Goal: Task Accomplishment & Management: Complete application form

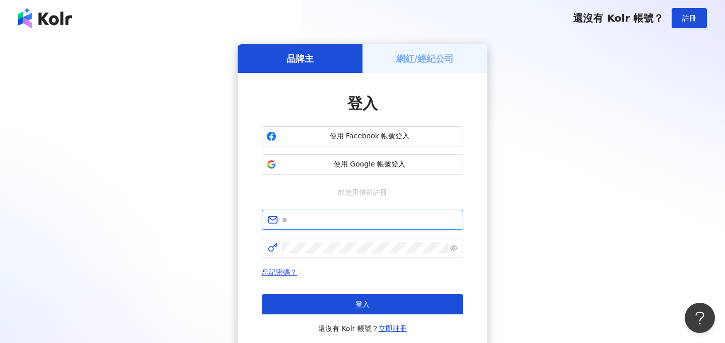
click at [309, 221] on input "text" at bounding box center [369, 219] width 175 height 11
click at [314, 221] on input "**********" at bounding box center [369, 219] width 175 height 11
type input "**********"
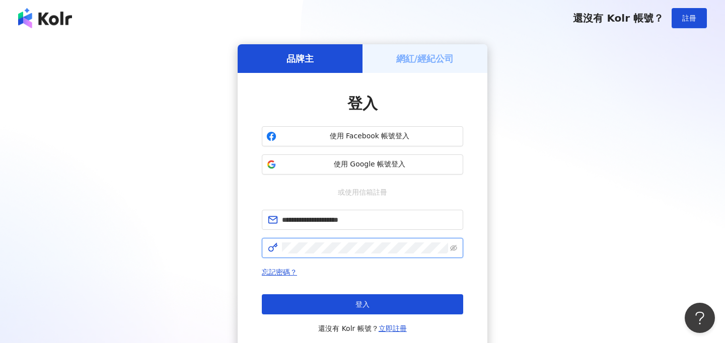
click button "登入" at bounding box center [362, 304] width 201 height 20
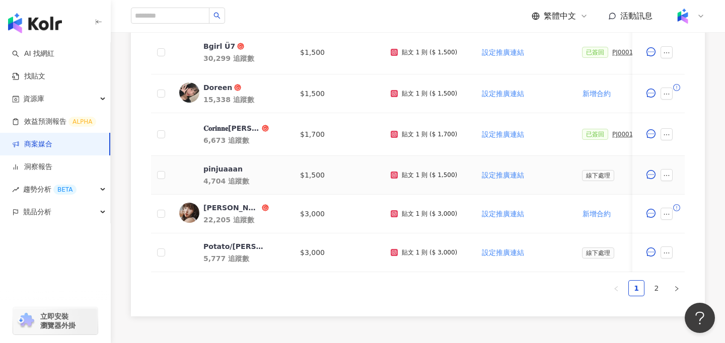
scroll to position [509, 0]
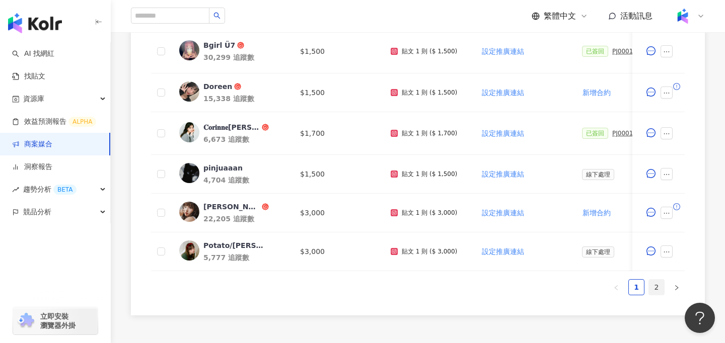
click at [661, 285] on link "2" at bounding box center [656, 287] width 15 height 15
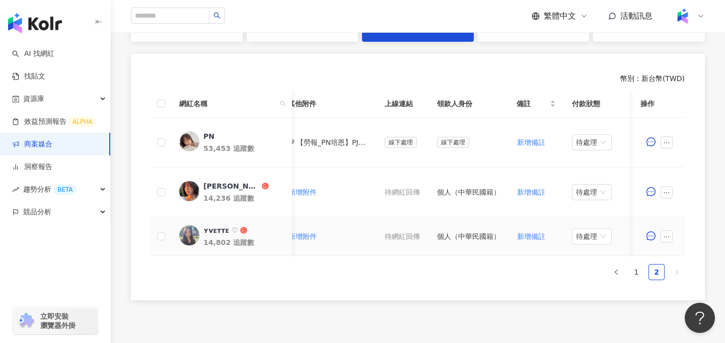
scroll to position [0, 482]
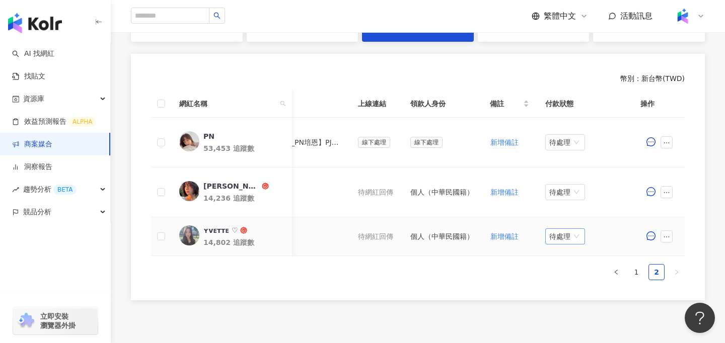
click at [561, 237] on span "待處理" at bounding box center [565, 236] width 32 height 15
click at [561, 272] on div "處理中" at bounding box center [562, 274] width 28 height 11
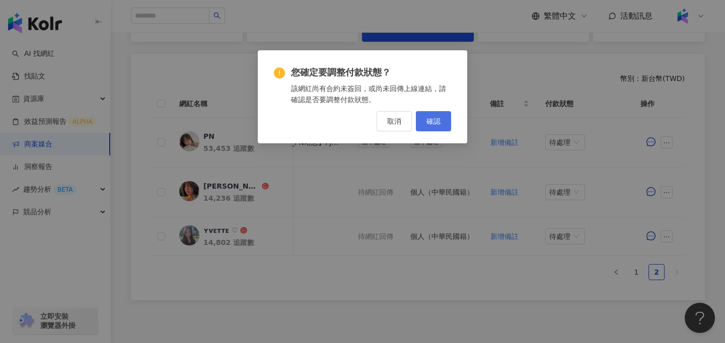
click at [444, 122] on button "確認" at bounding box center [433, 121] width 35 height 20
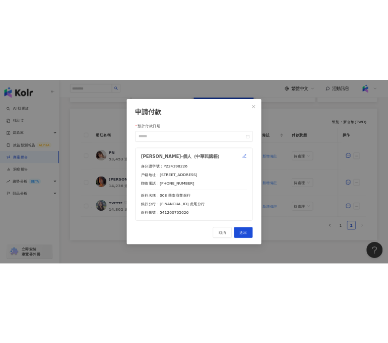
scroll to position [267, 0]
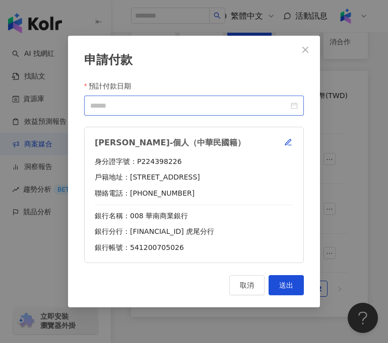
click at [223, 112] on div at bounding box center [193, 106] width 219 height 20
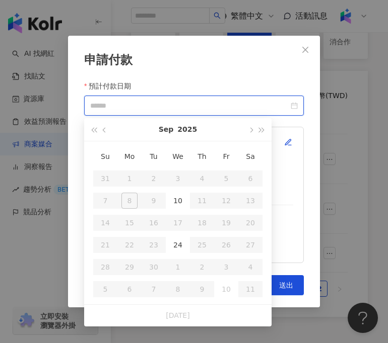
type input "**********"
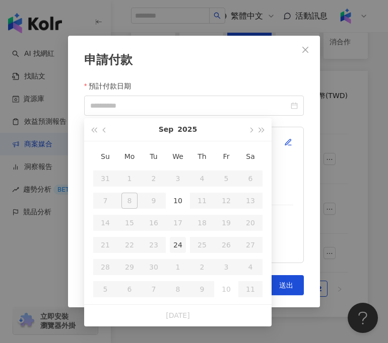
click at [176, 251] on div "24" at bounding box center [178, 245] width 16 height 16
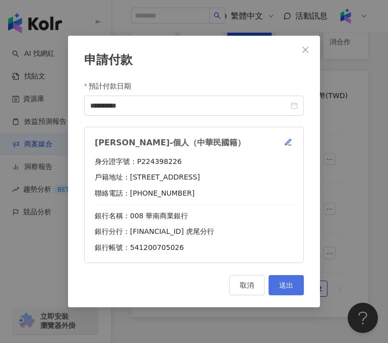
click at [298, 285] on button "送出" at bounding box center [285, 285] width 35 height 20
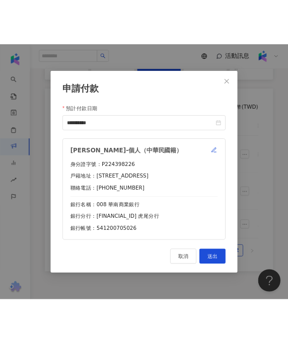
scroll to position [322, 0]
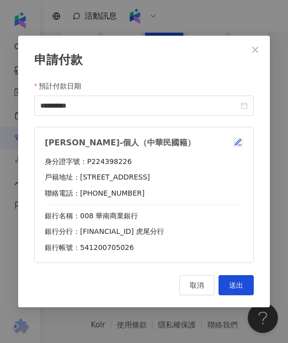
click at [238, 139] on icon "button" at bounding box center [238, 142] width 8 height 8
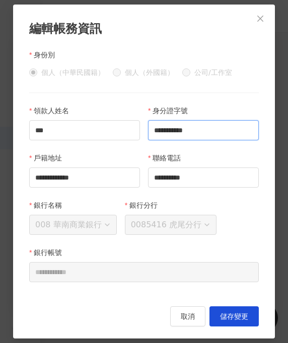
click at [220, 132] on input "**********" at bounding box center [203, 130] width 111 height 20
type input "**********"
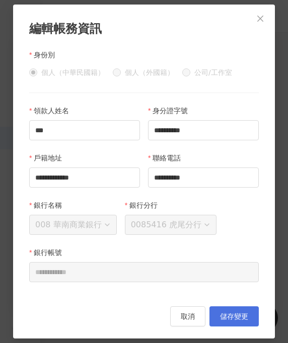
click at [231, 315] on span "儲存變更" at bounding box center [234, 317] width 28 height 8
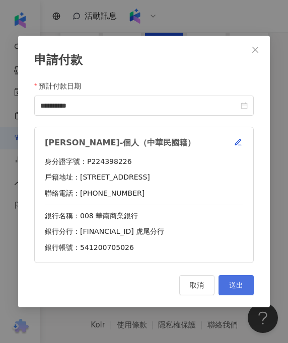
click at [239, 287] on span "送出" at bounding box center [236, 285] width 14 height 8
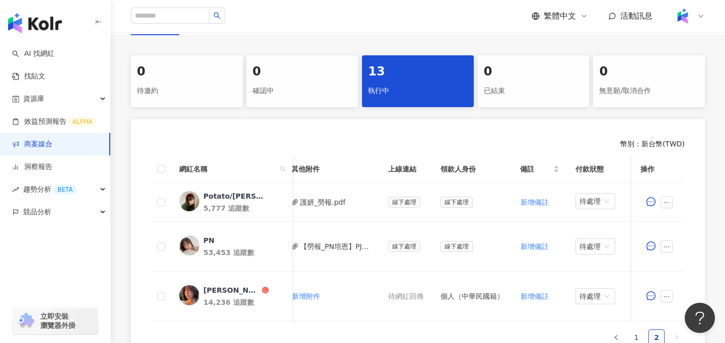
scroll to position [227, 0]
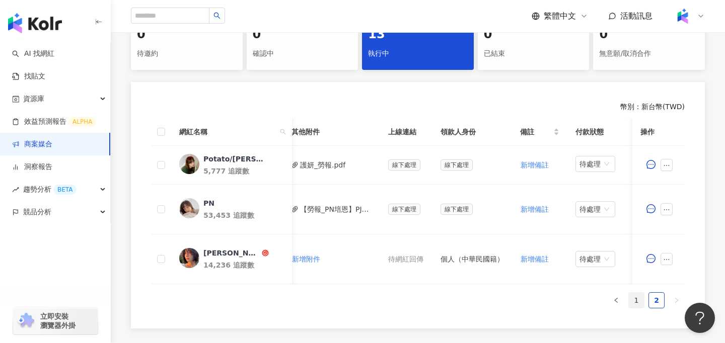
click at [638, 306] on link "1" at bounding box center [636, 300] width 15 height 15
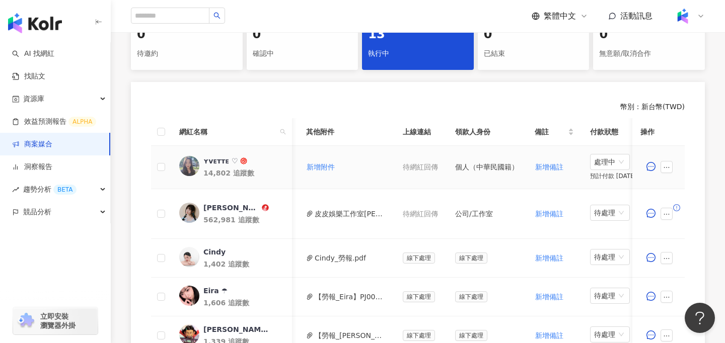
scroll to position [0, 482]
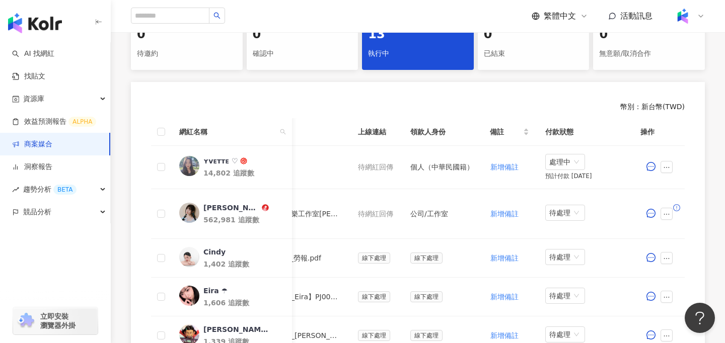
click at [685, 24] on img at bounding box center [682, 16] width 19 height 19
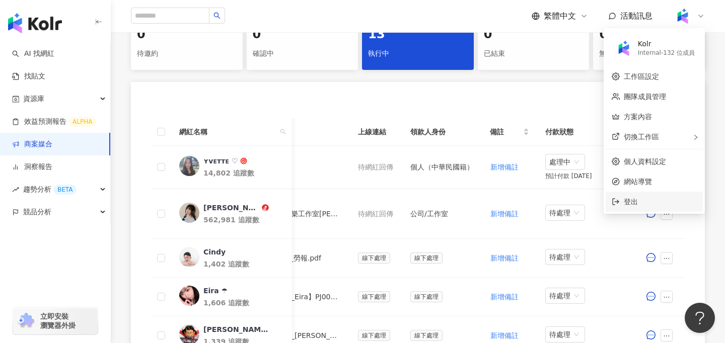
click at [632, 197] on span "登出" at bounding box center [660, 201] width 73 height 11
